Goal: Task Accomplishment & Management: Use online tool/utility

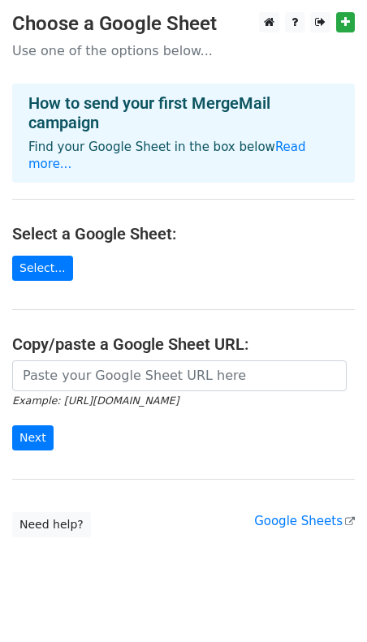
scroll to position [4, 0]
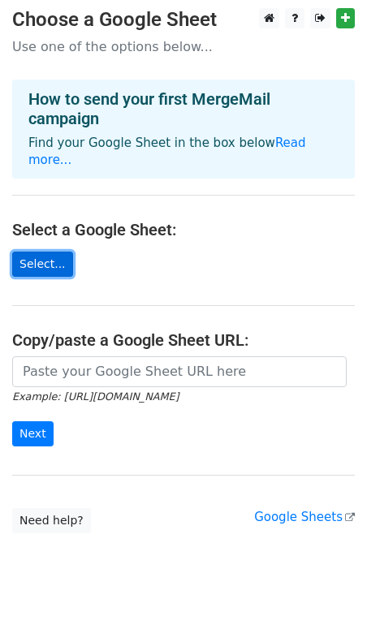
click at [55, 251] on link "Select..." at bounding box center [42, 263] width 61 height 25
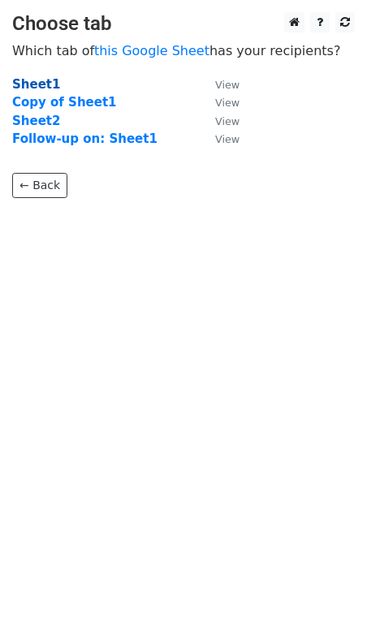
click at [29, 85] on strong "Sheet1" at bounding box center [36, 84] width 48 height 15
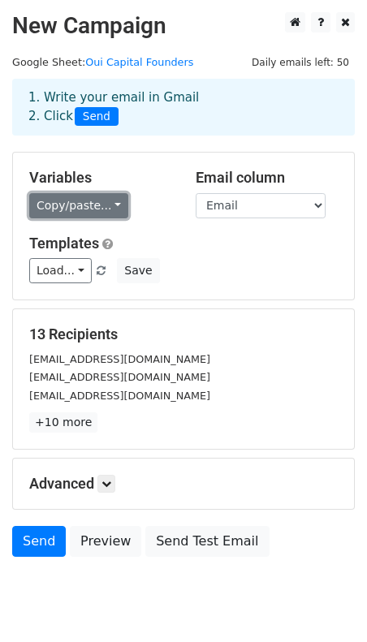
click at [93, 203] on link "Copy/paste..." at bounding box center [78, 205] width 99 height 25
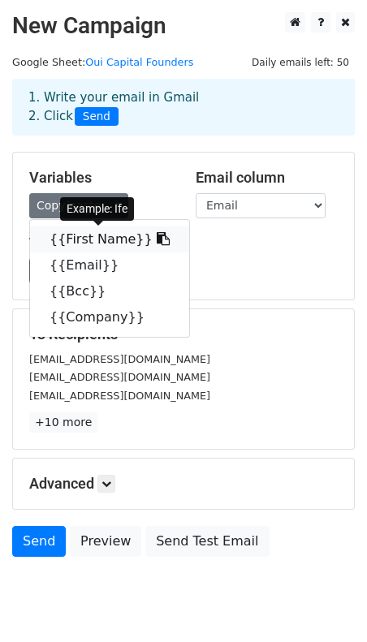
click at [97, 238] on link "{{First Name}}" at bounding box center [109, 239] width 159 height 26
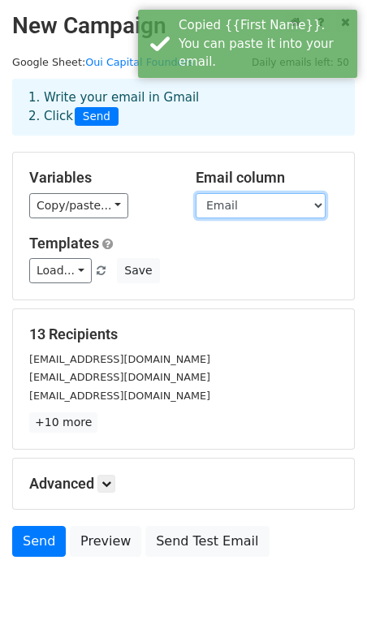
click at [263, 198] on select "First Name Email Bcc Company" at bounding box center [260, 205] width 130 height 25
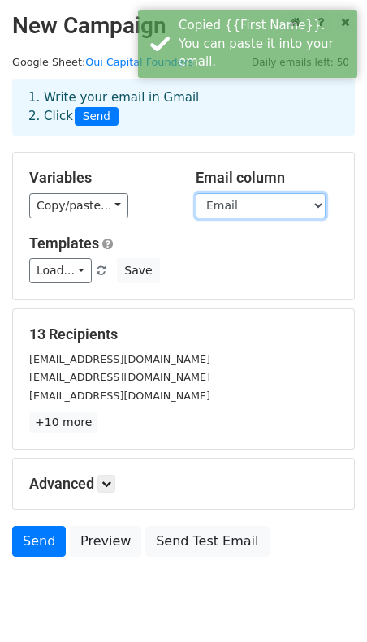
click at [195, 193] on select "First Name Email Bcc Company" at bounding box center [260, 205] width 130 height 25
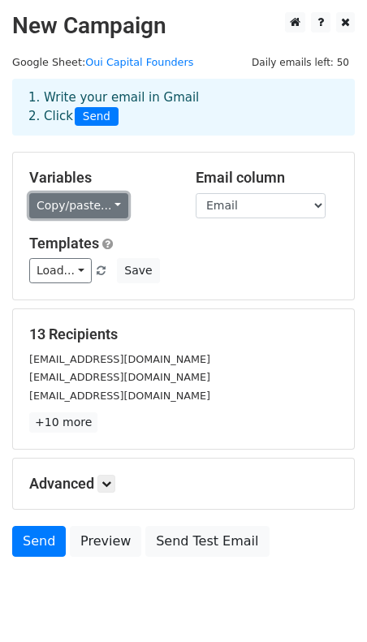
click at [80, 205] on link "Copy/paste..." at bounding box center [78, 205] width 99 height 25
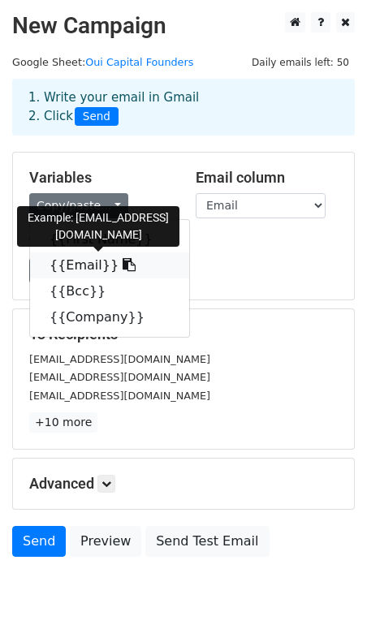
click at [82, 262] on link "{{Email}}" at bounding box center [109, 265] width 159 height 26
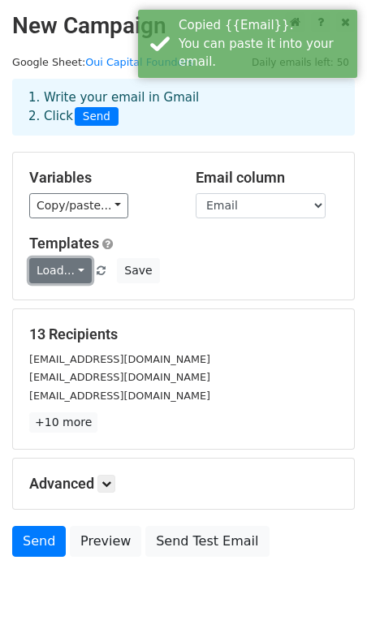
click at [64, 269] on link "Load..." at bounding box center [60, 270] width 62 height 25
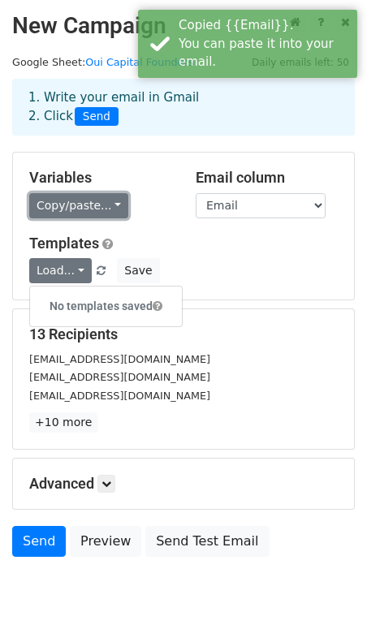
click at [87, 209] on link "Copy/paste..." at bounding box center [78, 205] width 99 height 25
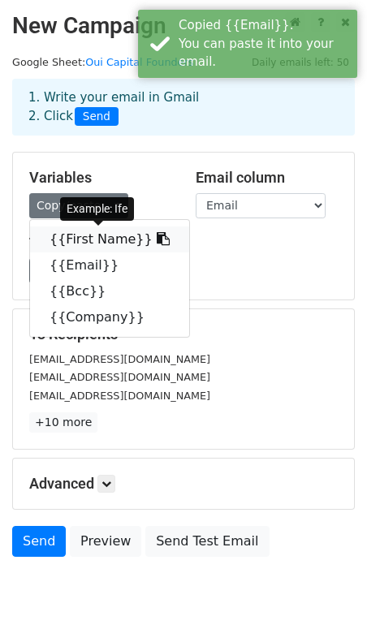
click at [81, 239] on link "{{First Name}}" at bounding box center [109, 239] width 159 height 26
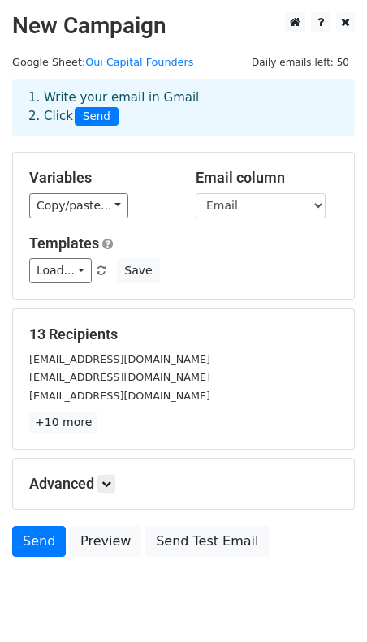
click at [246, 264] on div "Load... No templates saved Save" at bounding box center [183, 270] width 333 height 25
click at [75, 276] on link "Load..." at bounding box center [60, 270] width 62 height 25
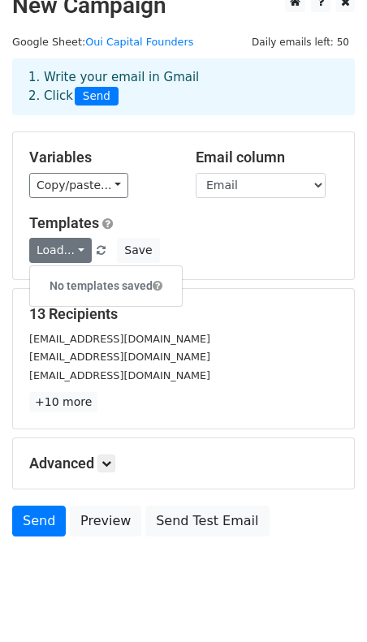
scroll to position [49, 0]
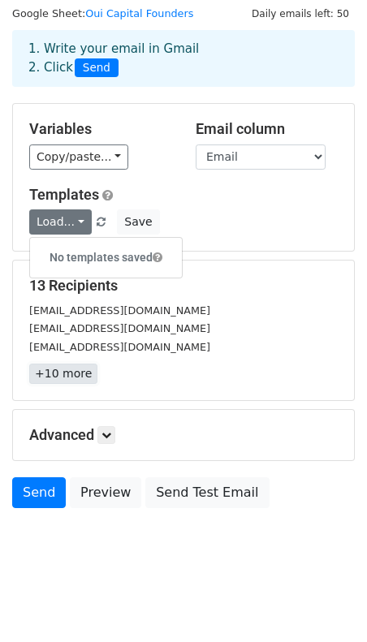
click at [57, 371] on link "+10 more" at bounding box center [63, 373] width 68 height 20
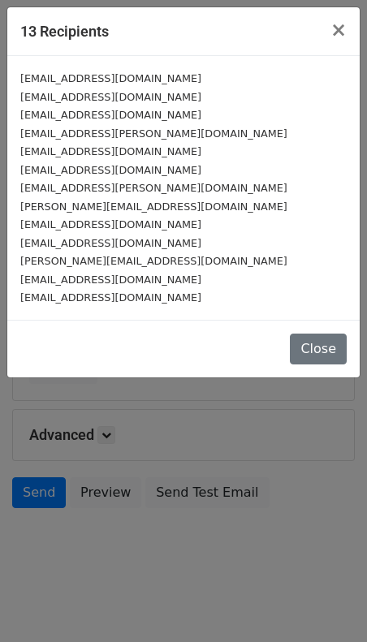
click at [45, 445] on div "13 Recipients × ife@herconomy.com Timbo@okhi.co yele@tryduplo.com mudia@matta.t…" at bounding box center [183, 321] width 367 height 642
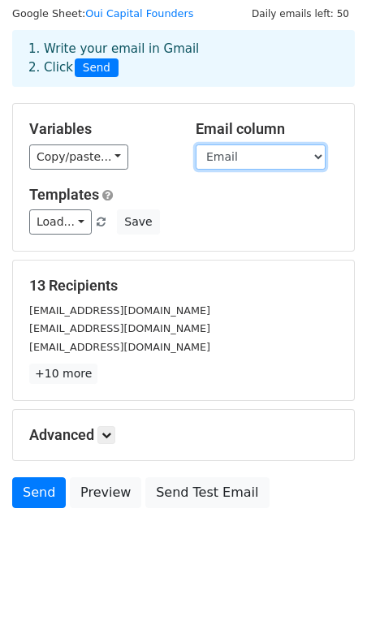
click at [221, 165] on select "First Name Email Bcc Company" at bounding box center [260, 156] width 130 height 25
click at [107, 435] on icon at bounding box center [106, 435] width 10 height 10
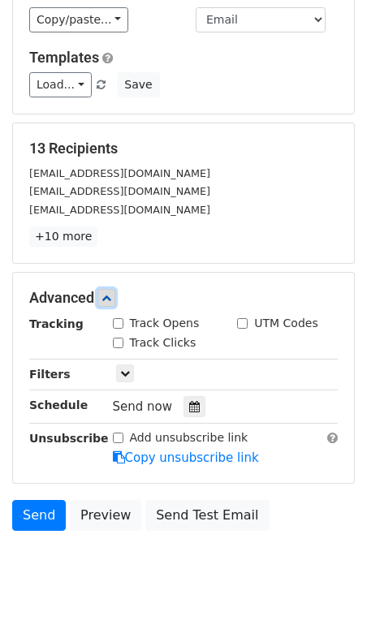
scroll to position [207, 0]
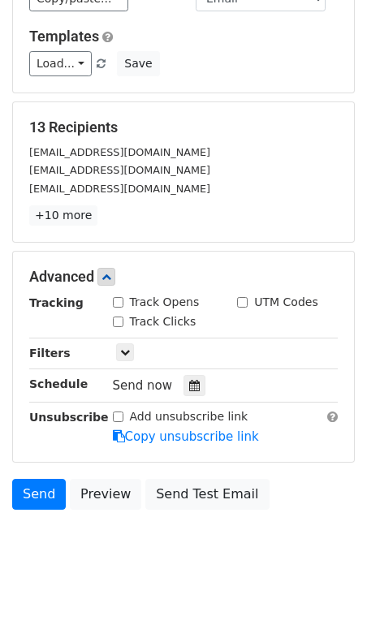
click at [118, 299] on input "Track Opens" at bounding box center [118, 302] width 11 height 11
checkbox input "true"
click at [122, 352] on icon at bounding box center [125, 352] width 10 height 10
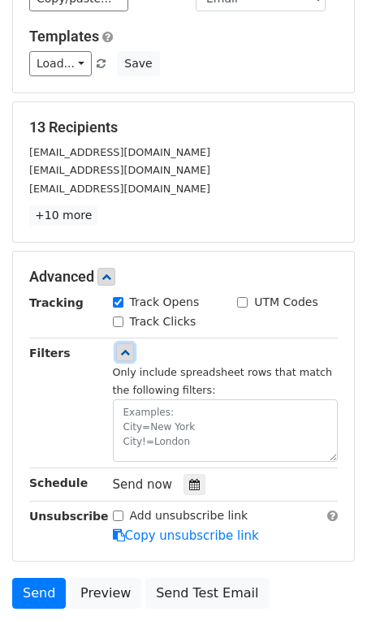
click at [122, 352] on icon at bounding box center [125, 352] width 10 height 10
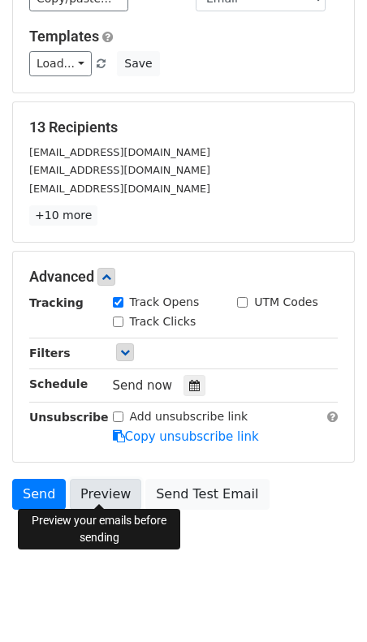
click at [117, 492] on link "Preview" at bounding box center [105, 494] width 71 height 31
click at [95, 485] on link "Preview" at bounding box center [105, 494] width 71 height 31
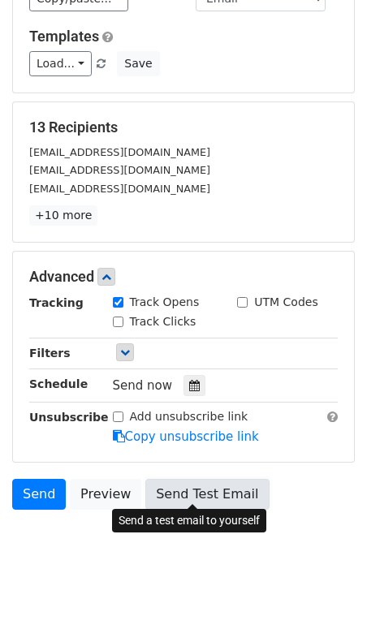
click at [216, 492] on link "Send Test Email" at bounding box center [206, 494] width 123 height 31
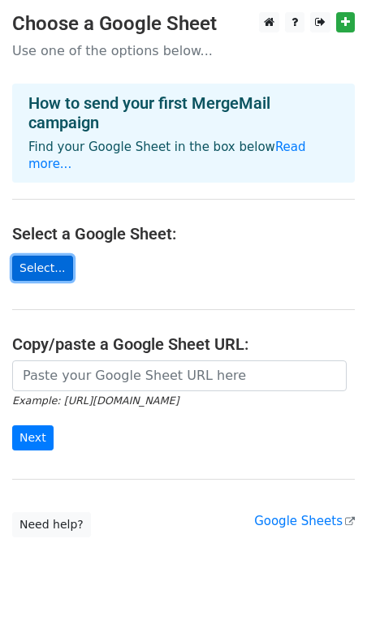
click at [61, 256] on link "Select..." at bounding box center [42, 268] width 61 height 25
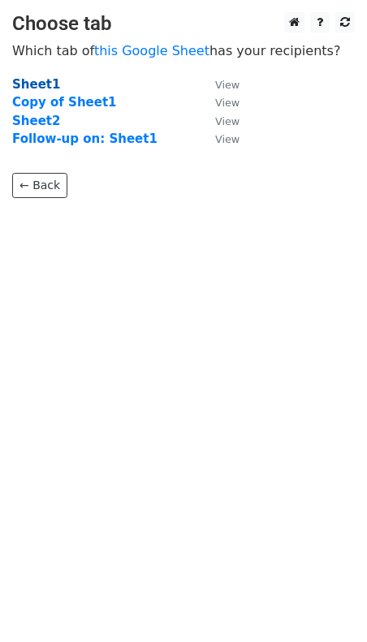
click at [30, 88] on strong "Sheet1" at bounding box center [36, 84] width 48 height 15
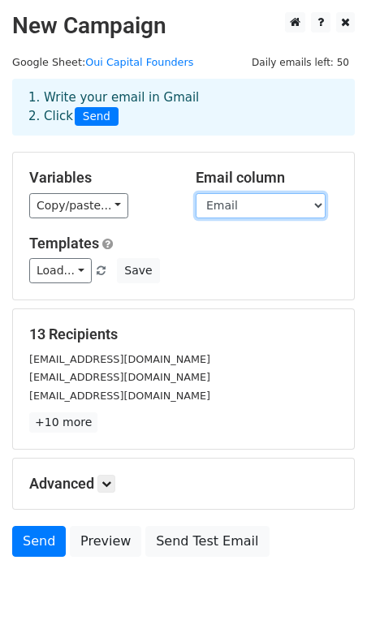
click at [214, 203] on select "First Name Email Bcc Company" at bounding box center [260, 205] width 130 height 25
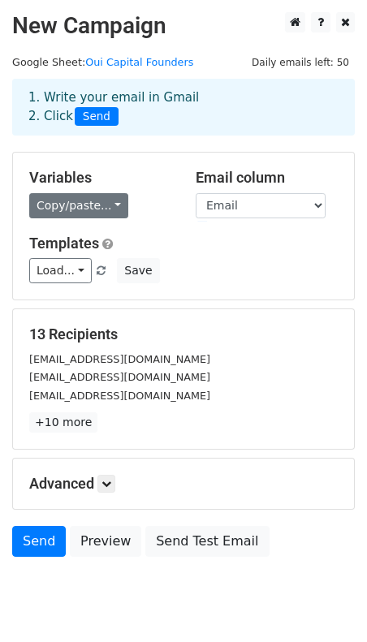
click at [88, 209] on link "Copy/paste..." at bounding box center [78, 205] width 99 height 25
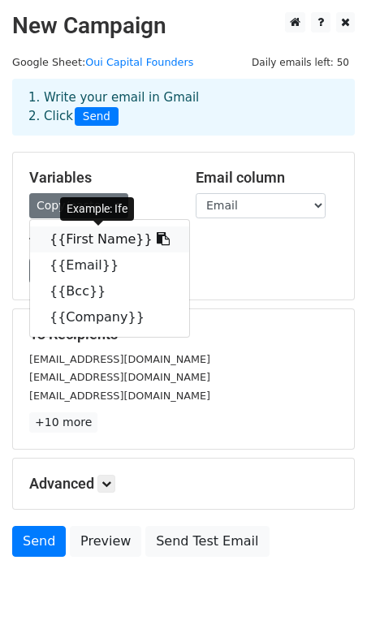
click at [88, 236] on link "{{First Name}}" at bounding box center [109, 239] width 159 height 26
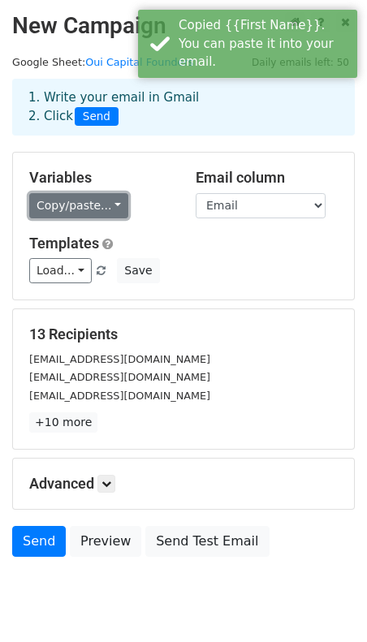
click at [95, 208] on link "Copy/paste..." at bounding box center [78, 205] width 99 height 25
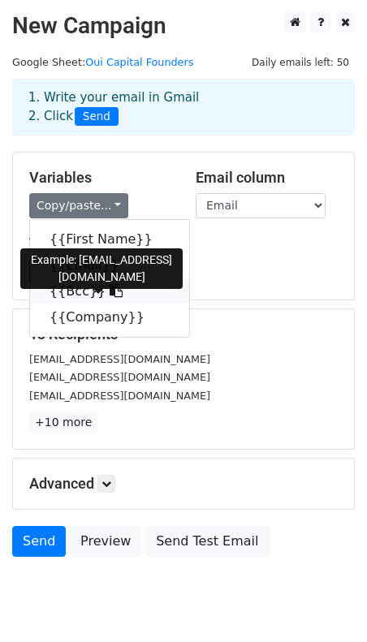
click at [110, 291] on icon at bounding box center [116, 290] width 13 height 13
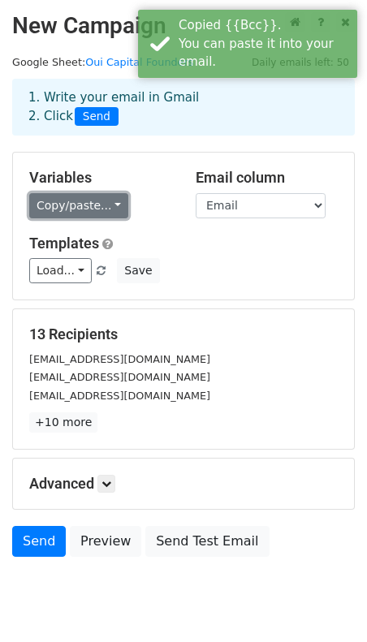
click at [91, 204] on link "Copy/paste..." at bounding box center [78, 205] width 99 height 25
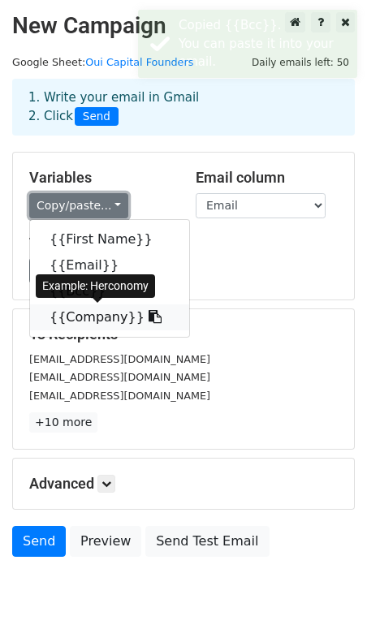
scroll to position [49, 0]
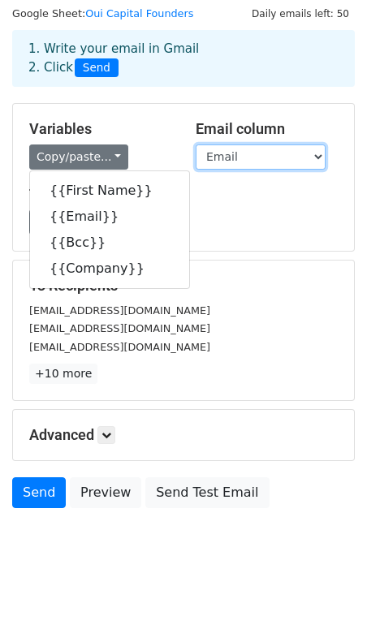
click at [242, 156] on select "First Name Email Bcc Company" at bounding box center [260, 156] width 130 height 25
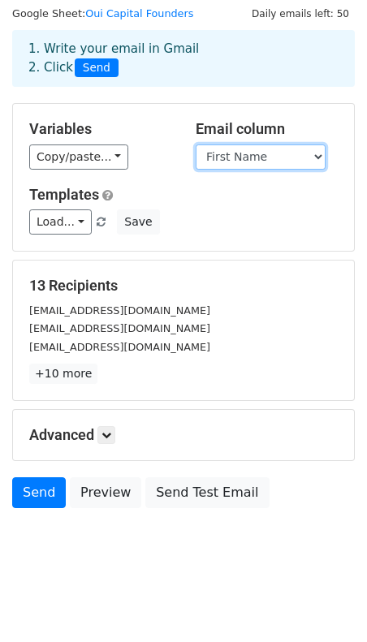
click at [195, 144] on select "First Name Email Bcc Company" at bounding box center [260, 156] width 130 height 25
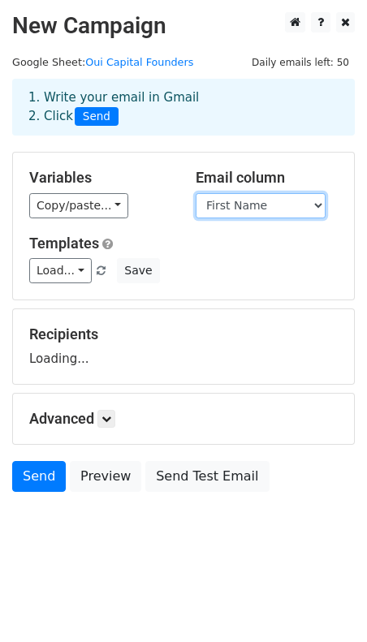
click at [234, 198] on select "First Name Email Bcc Company" at bounding box center [260, 205] width 130 height 25
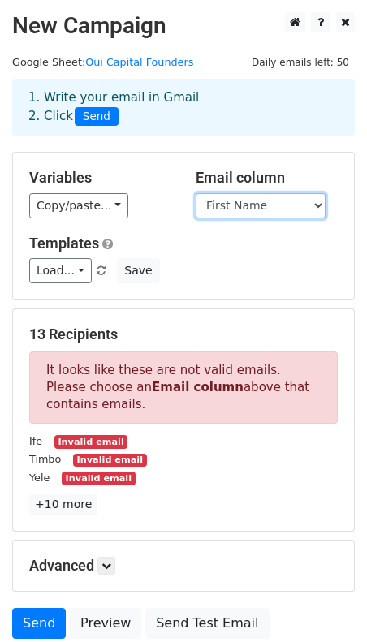
select select "Email"
click at [195, 193] on select "First Name Email Bcc Company" at bounding box center [260, 205] width 130 height 25
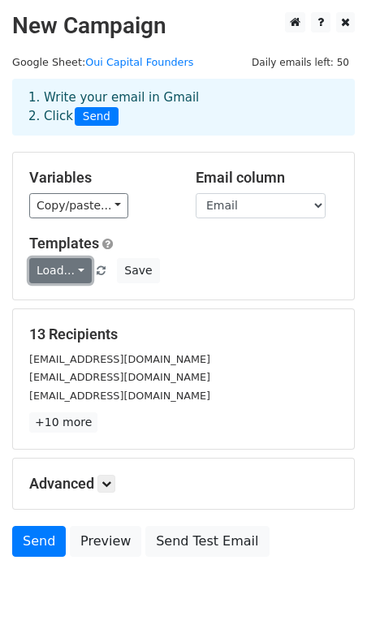
click at [54, 271] on link "Load..." at bounding box center [60, 270] width 62 height 25
click at [252, 266] on div "Load... No templates saved Save" at bounding box center [183, 270] width 333 height 25
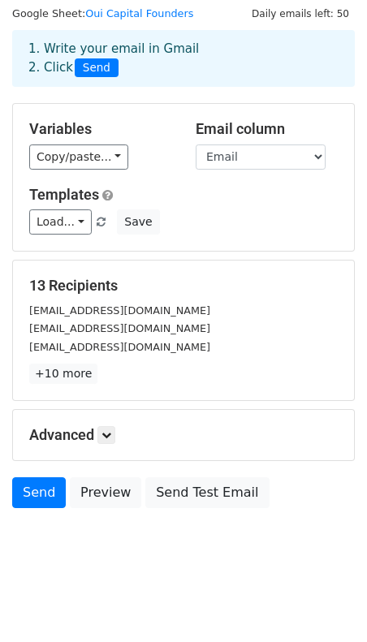
click at [99, 431] on h5 "Advanced" at bounding box center [183, 435] width 308 height 18
click at [108, 432] on icon at bounding box center [106, 435] width 10 height 10
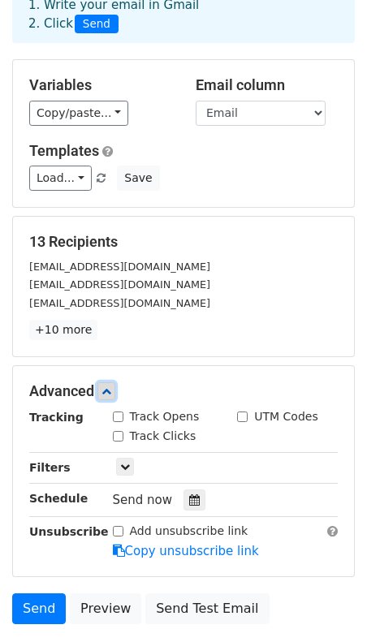
scroll to position [97, 0]
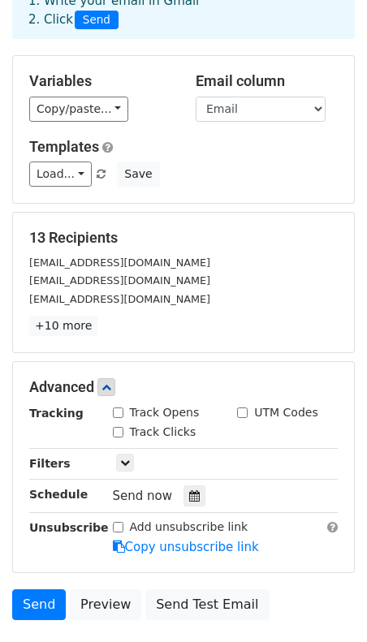
click at [117, 411] on input "Track Opens" at bounding box center [118, 412] width 11 height 11
checkbox input "true"
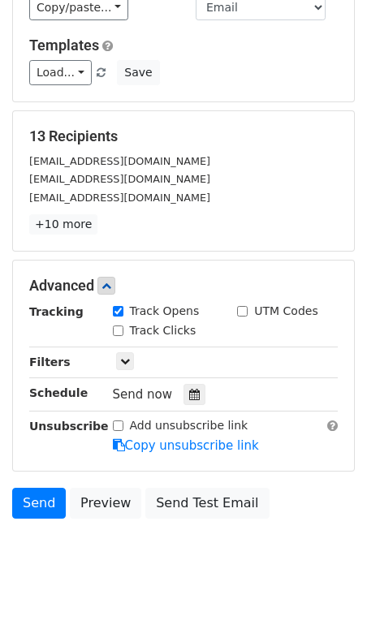
scroll to position [207, 0]
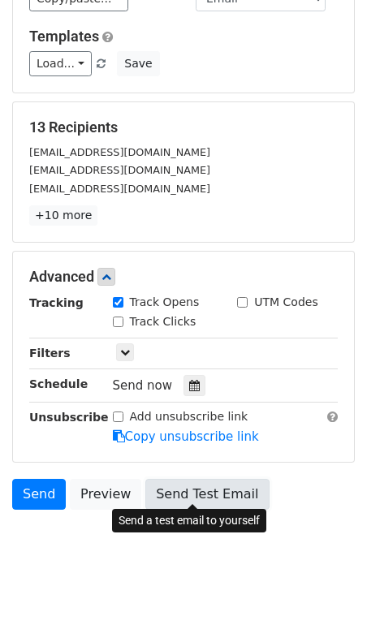
click at [161, 492] on link "Send Test Email" at bounding box center [206, 494] width 123 height 31
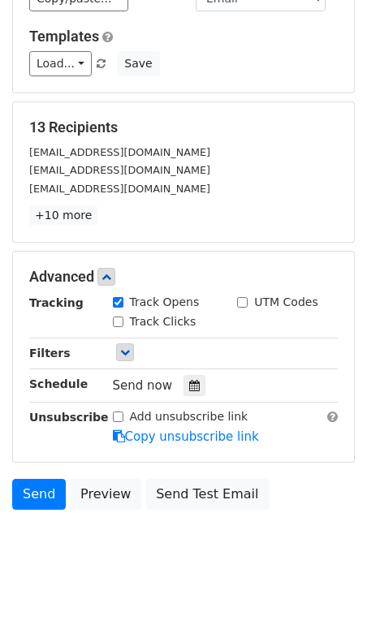
click at [122, 356] on link at bounding box center [125, 352] width 18 height 18
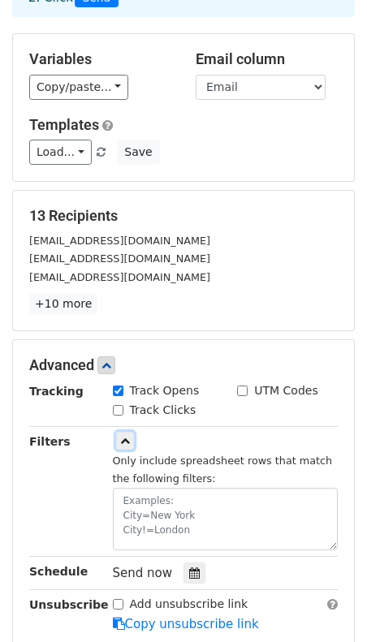
scroll to position [103, 0]
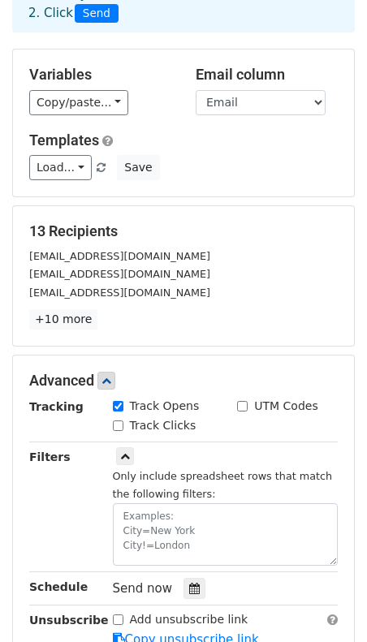
click at [116, 388] on div "Advanced Tracking Track Opens UTM Codes Track Clicks Filters Only include sprea…" at bounding box center [183, 509] width 341 height 309
click at [112, 383] on link at bounding box center [106, 381] width 18 height 18
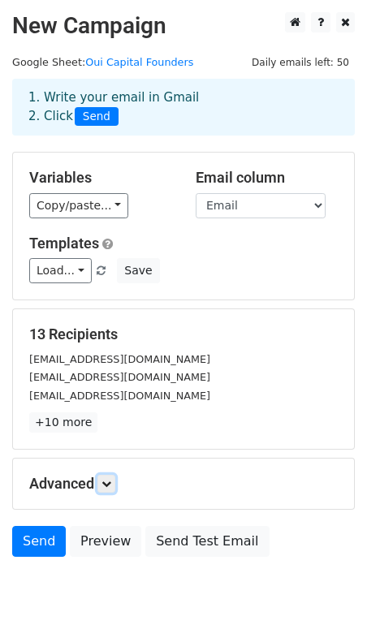
scroll to position [18, 0]
